Goal: Task Accomplishment & Management: Use online tool/utility

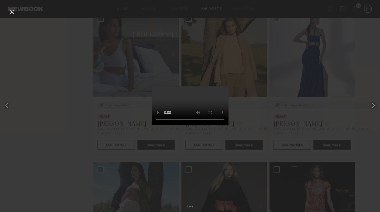
scroll to position [973, 0]
click at [122, 107] on div "2 of 6" at bounding box center [190, 106] width 380 height 212
drag, startPoint x: 81, startPoint y: 102, endPoint x: 198, endPoint y: 101, distance: 116.5
click at [90, 101] on div "2 of 6" at bounding box center [190, 106] width 380 height 212
drag, startPoint x: 353, startPoint y: 102, endPoint x: 345, endPoint y: 101, distance: 7.7
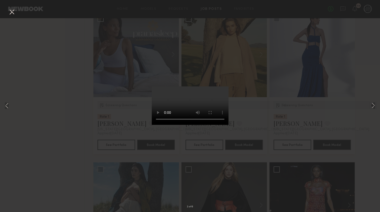
click at [349, 102] on div "2 of 6" at bounding box center [190, 106] width 380 height 212
click at [11, 12] on button at bounding box center [12, 12] width 8 height 9
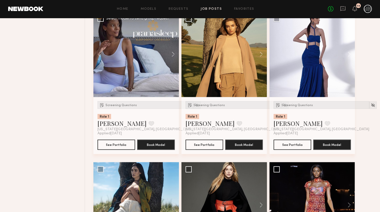
click at [136, 64] on div at bounding box center [136, 55] width 86 height 86
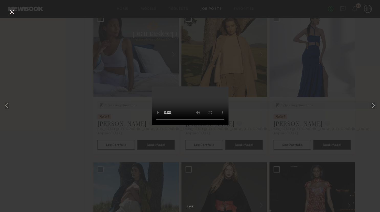
click at [62, 53] on div "2 of 6" at bounding box center [190, 106] width 380 height 212
click at [11, 13] on button at bounding box center [12, 12] width 8 height 9
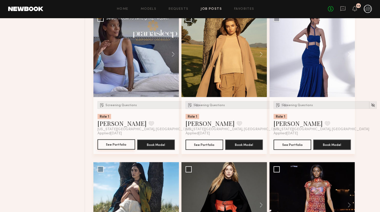
click at [127, 144] on button "See Portfolio" at bounding box center [117, 144] width 38 height 10
